Goal: Task Accomplishment & Management: Manage account settings

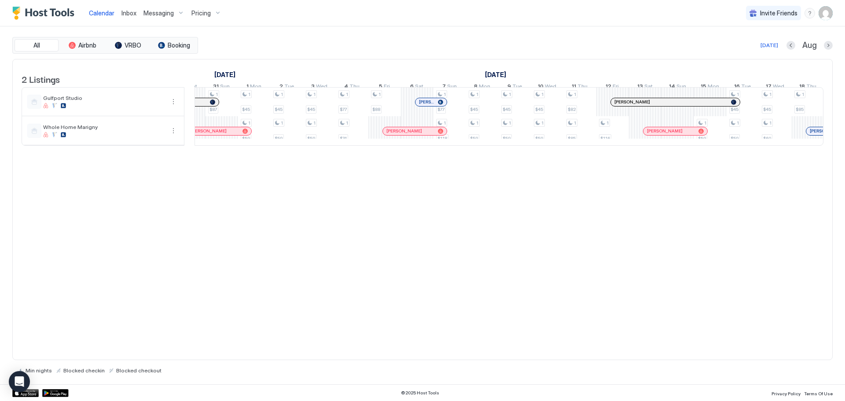
click at [167, 295] on div "2 Listings [DATE] [DATE] [DATE] 11 Mon 12 Tue 13 Wed 14 Thu 15 Fri 16 Sat 17 Su…" at bounding box center [422, 210] width 820 height 302
click at [22, 383] on icon "Open Intercom Messenger" at bounding box center [19, 381] width 11 height 11
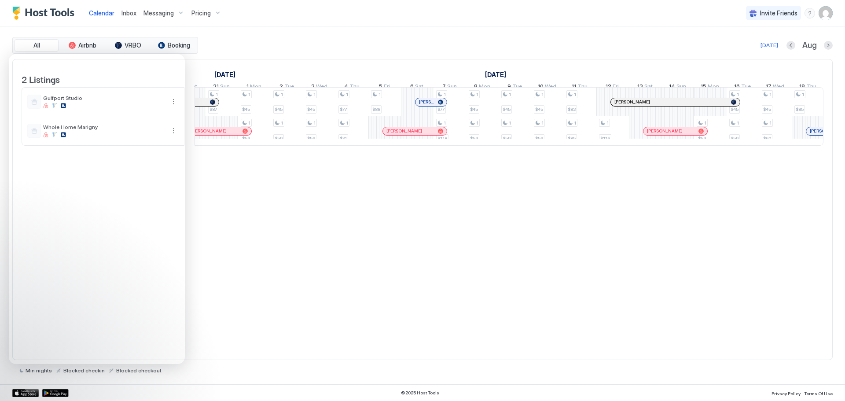
click at [823, 11] on img "User profile" at bounding box center [826, 13] width 14 height 14
click at [747, 50] on span "Settings" at bounding box center [747, 49] width 24 height 8
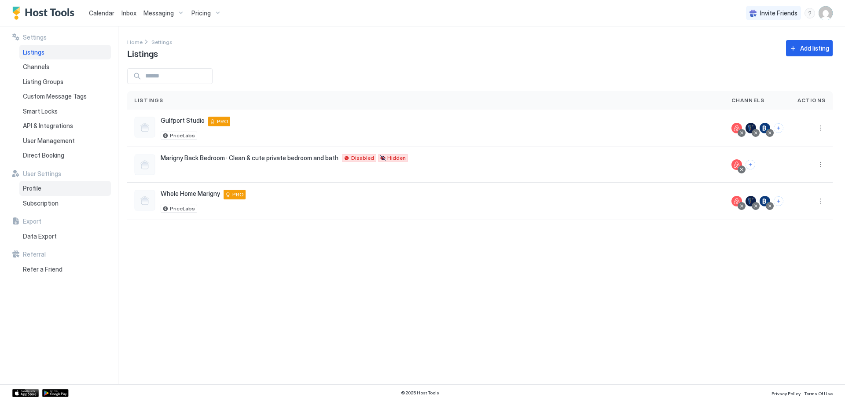
click at [71, 191] on div "Profile" at bounding box center [65, 188] width 92 height 15
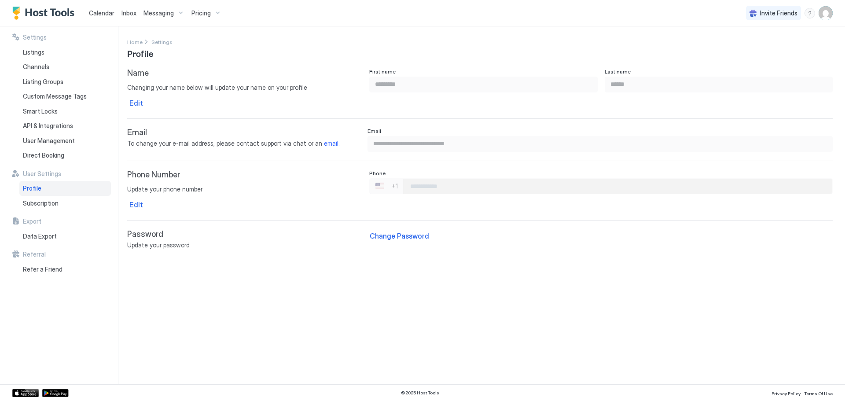
click at [423, 188] on input "Phone Number input" at bounding box center [617, 186] width 429 height 16
click at [138, 205] on div "Edit" at bounding box center [136, 204] width 14 height 11
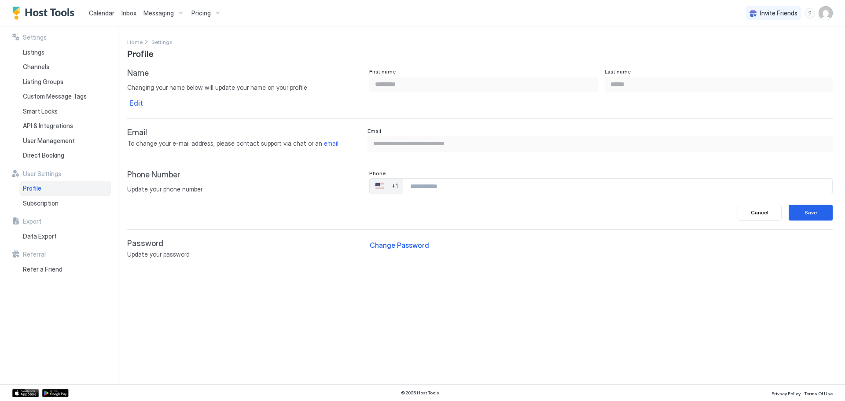
click at [483, 188] on input "Phone Number input" at bounding box center [617, 186] width 429 height 16
type input "**********"
click at [807, 214] on div "Save" at bounding box center [811, 213] width 12 height 8
